Goal: Task Accomplishment & Management: Manage account settings

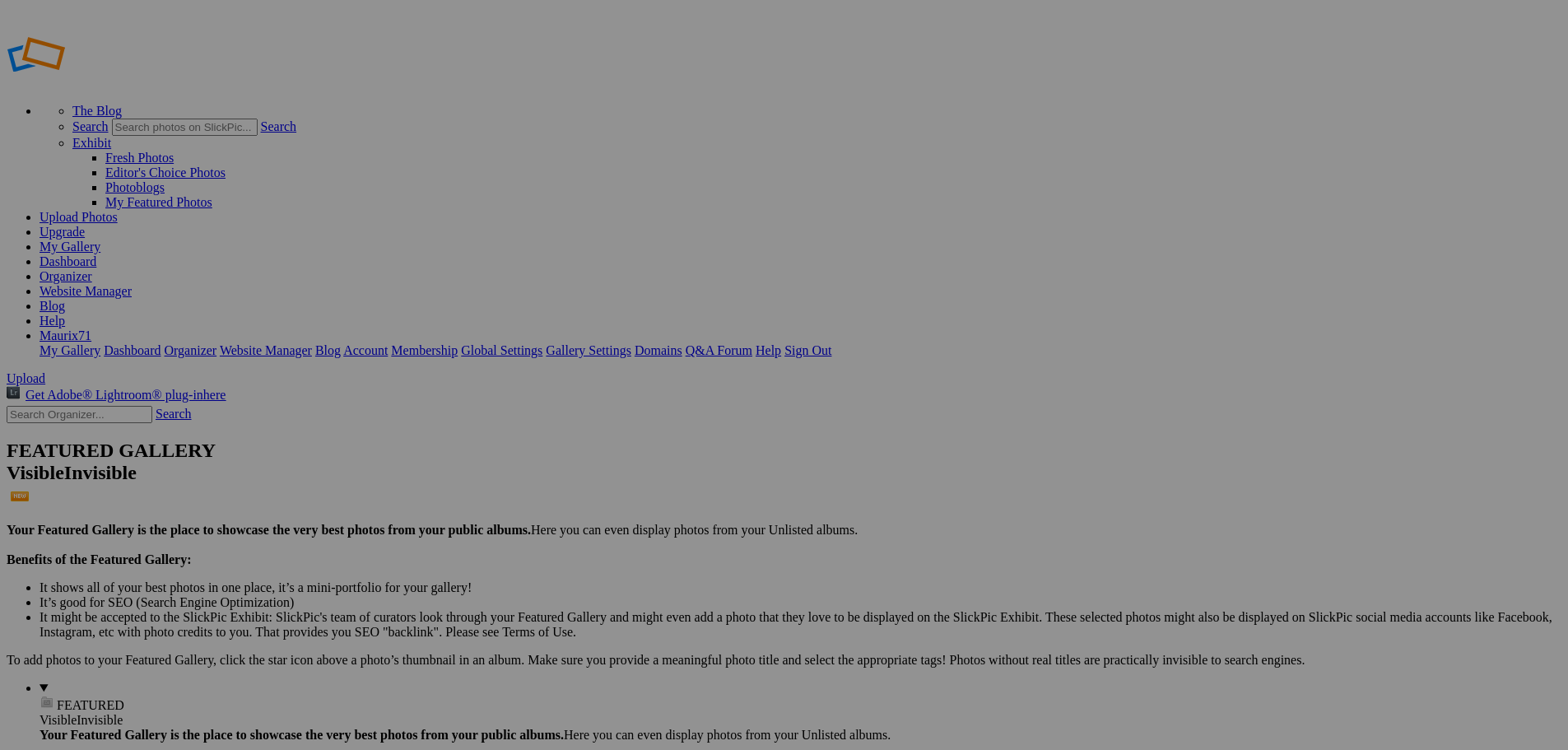
drag, startPoint x: 577, startPoint y: 530, endPoint x: 173, endPoint y: 268, distance: 481.5
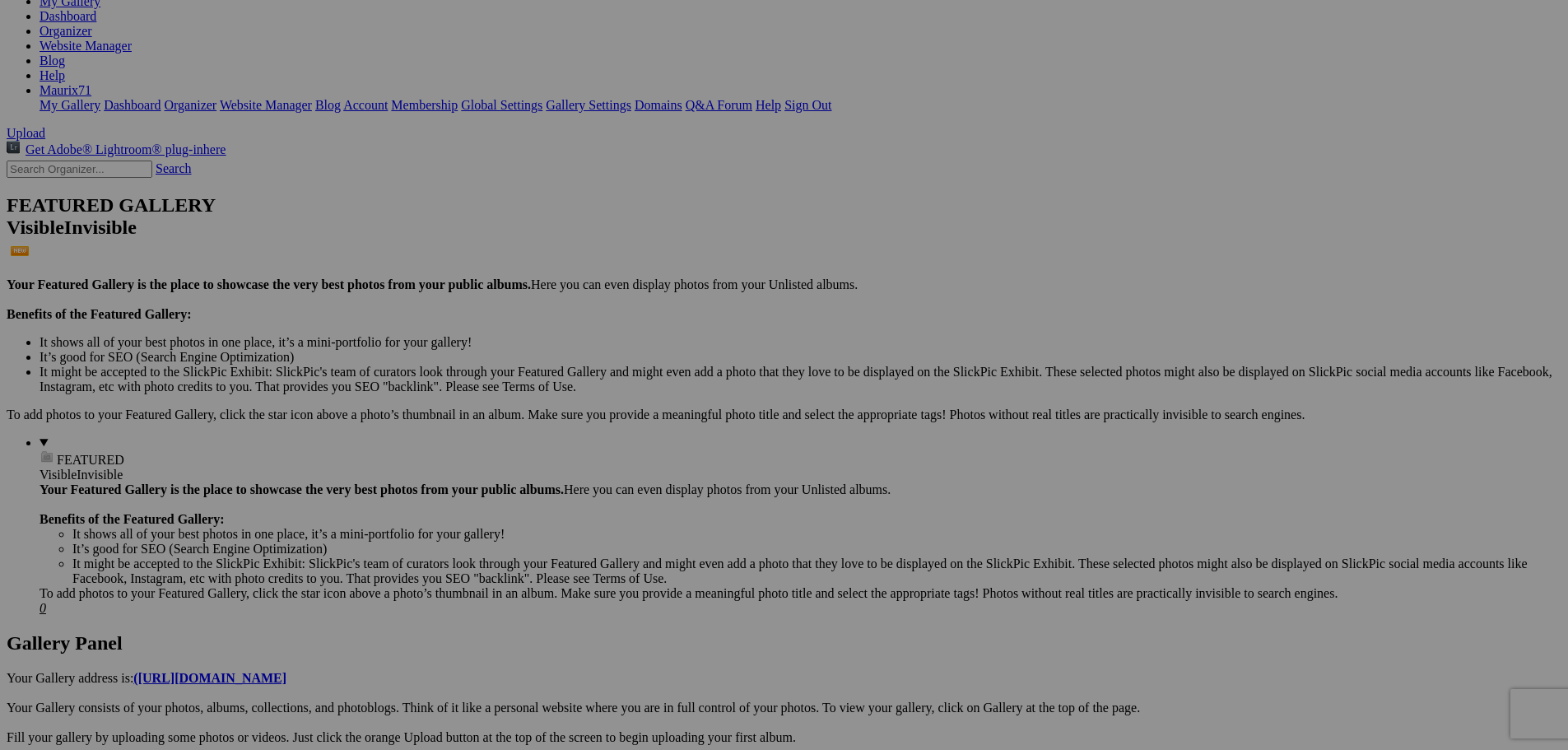
scroll to position [247, 0]
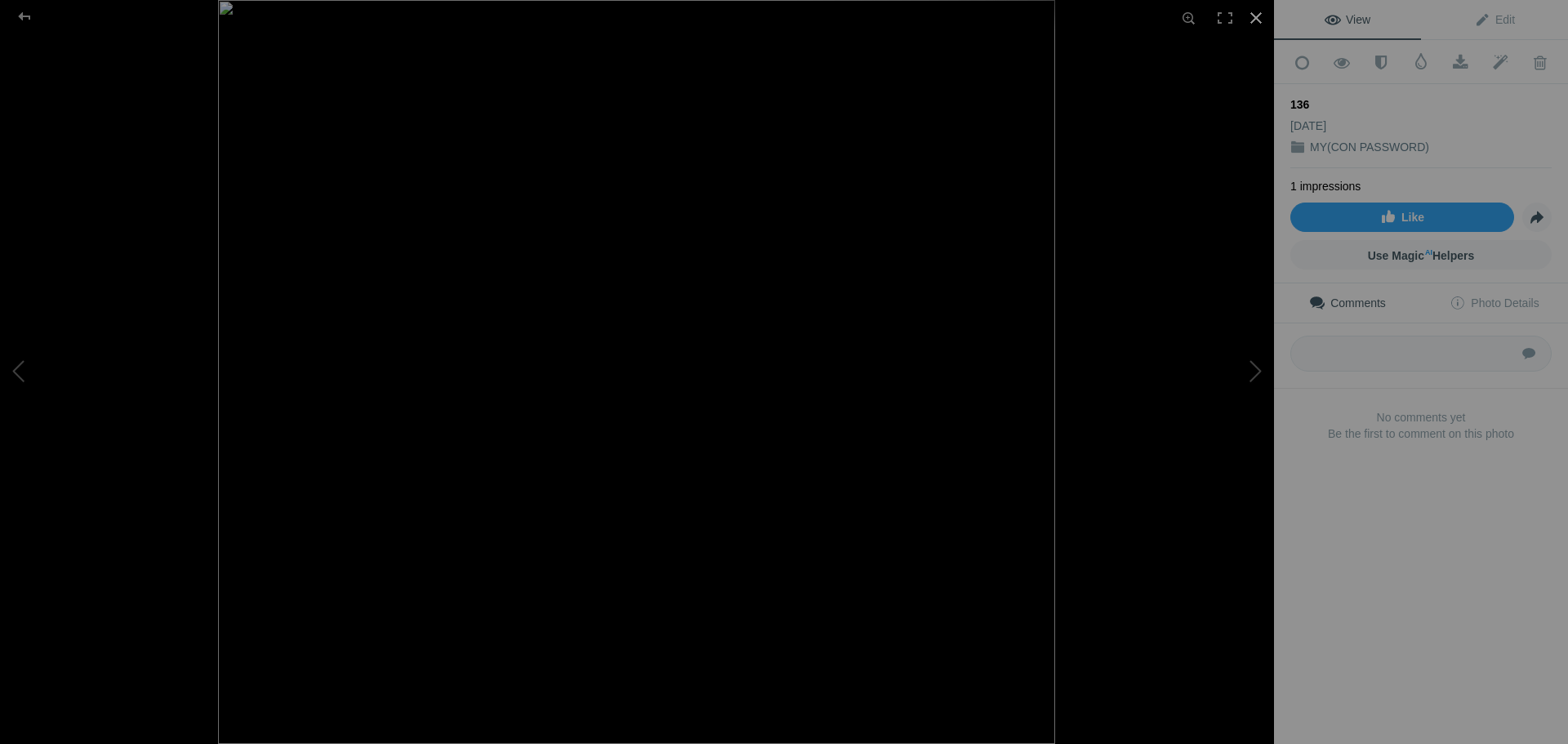
click at [1256, 10] on div at bounding box center [1257, 18] width 36 height 36
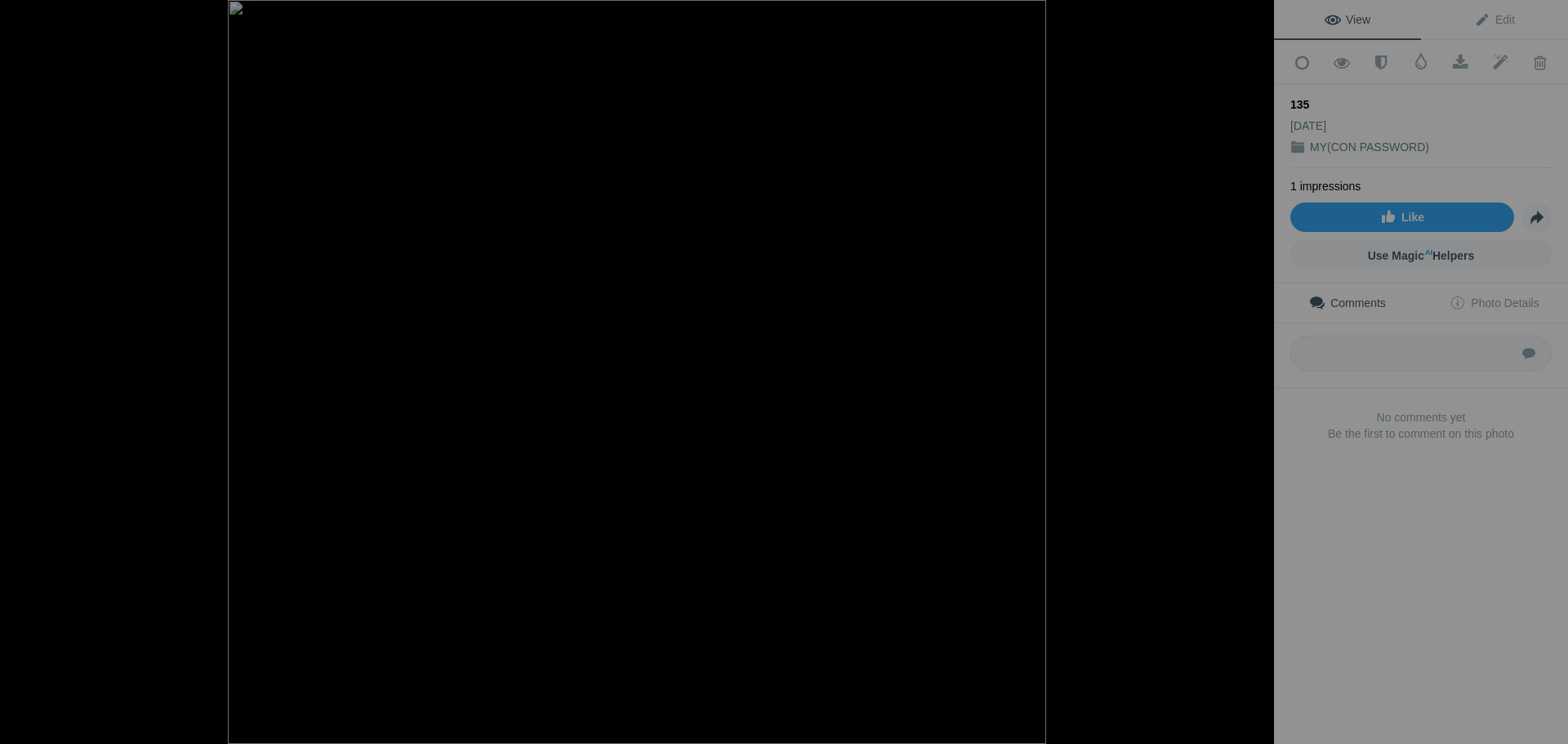
click at [1258, 18] on div at bounding box center [1257, 18] width 36 height 36
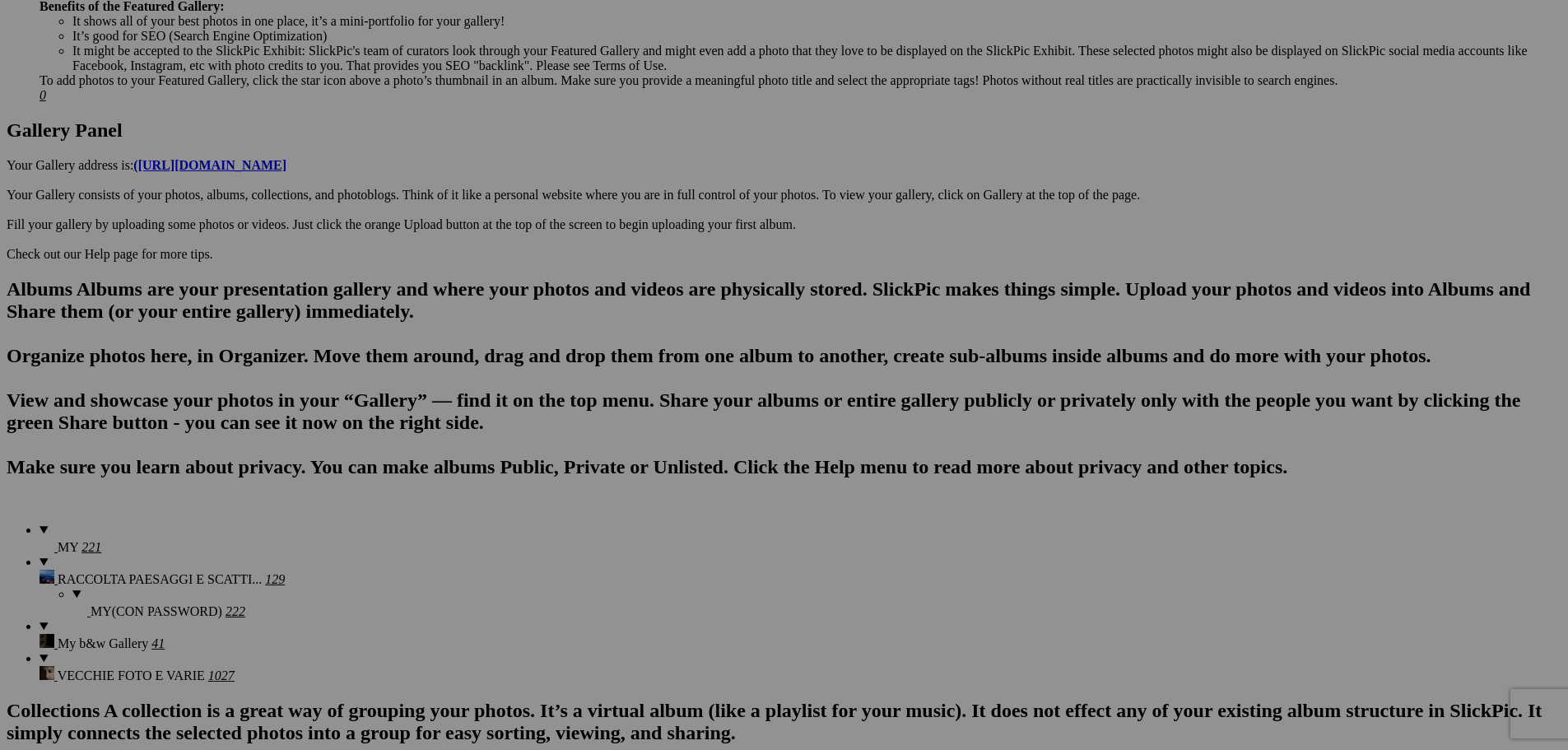
scroll to position [823, 0]
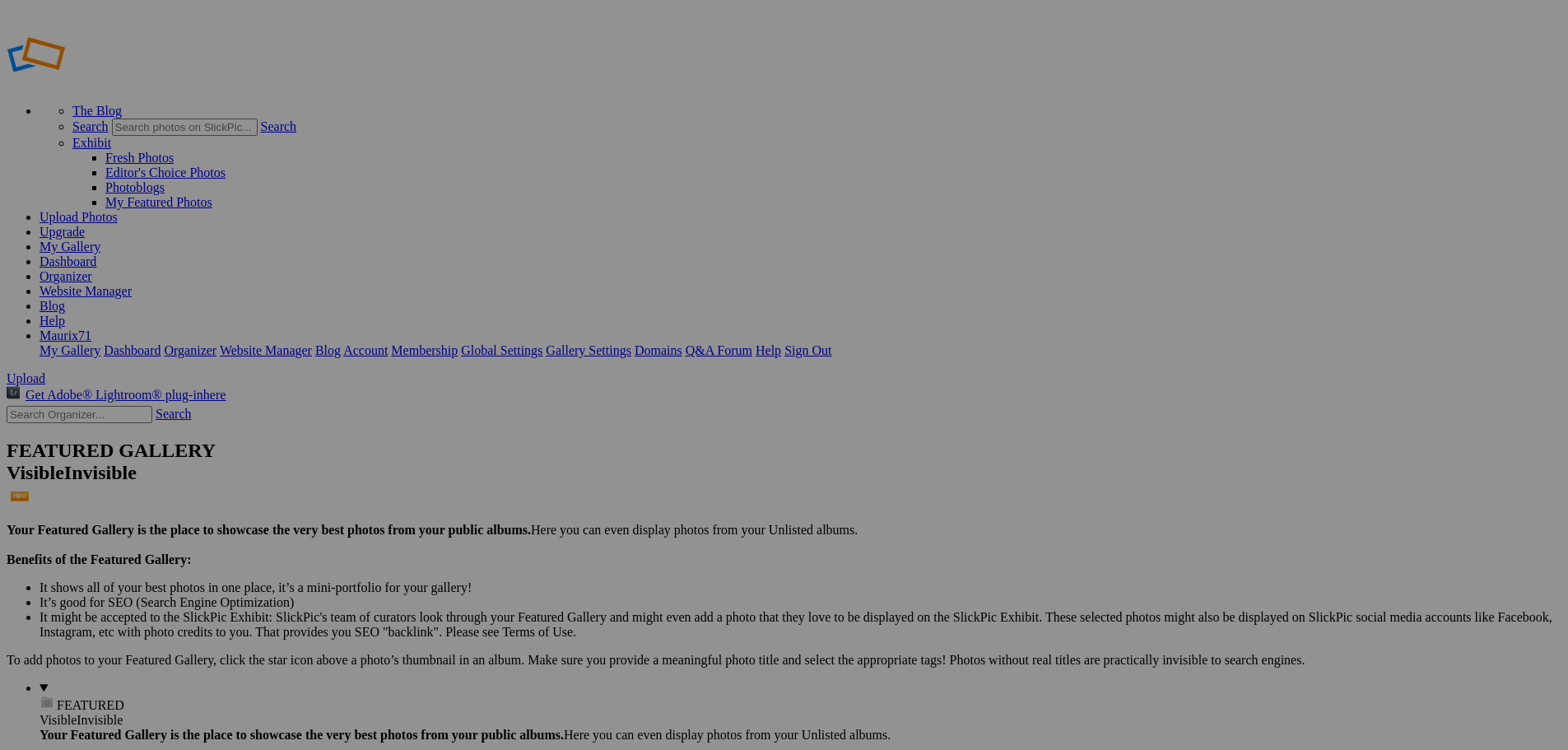
drag, startPoint x: 598, startPoint y: 207, endPoint x: 587, endPoint y: 217, distance: 14.9
